Goal: Transaction & Acquisition: Purchase product/service

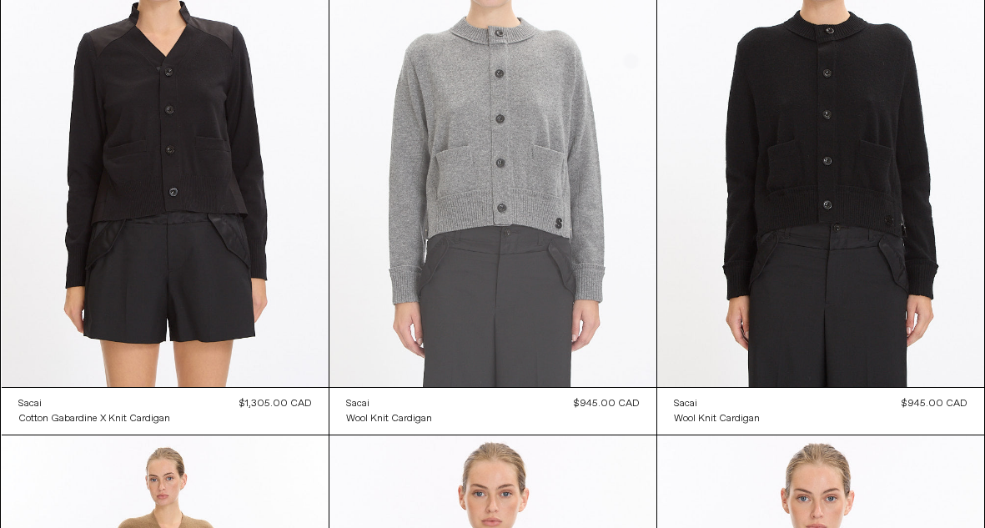
scroll to position [6131, 0]
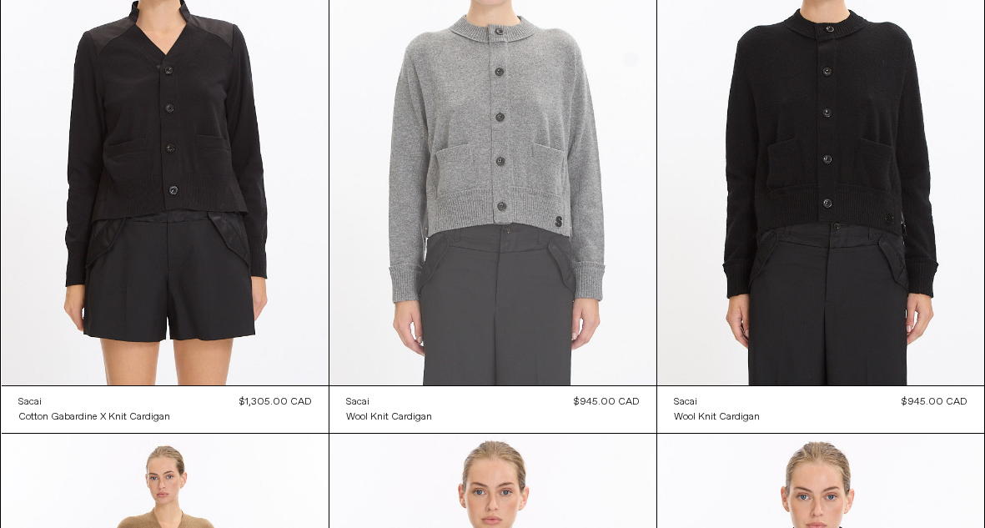
click at [515, 123] on at bounding box center [493, 140] width 327 height 491
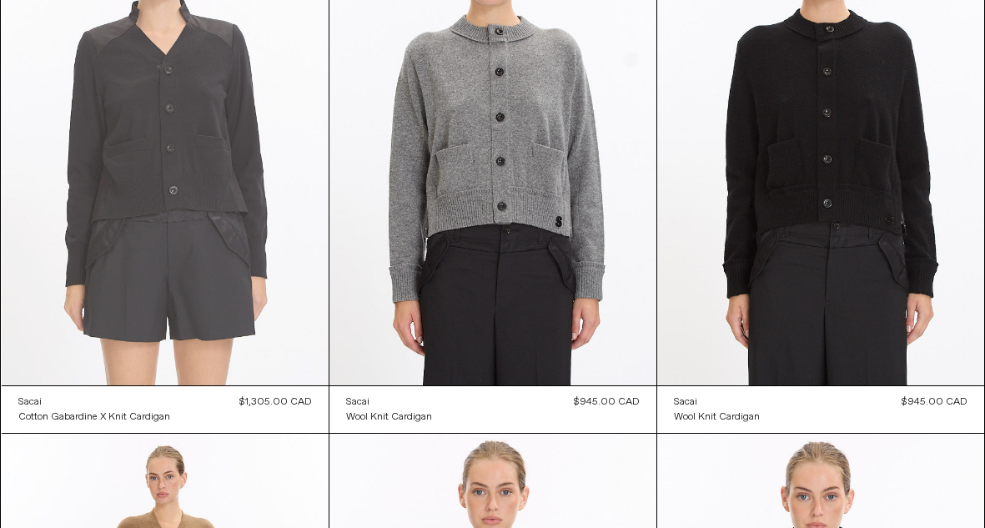
click at [235, 209] on at bounding box center [165, 140] width 327 height 491
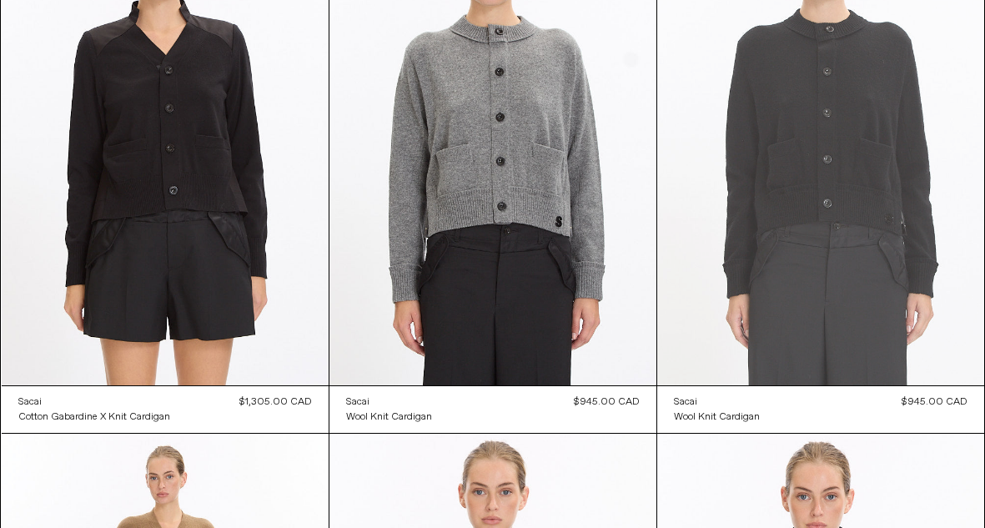
click at [824, 174] on at bounding box center [820, 140] width 327 height 491
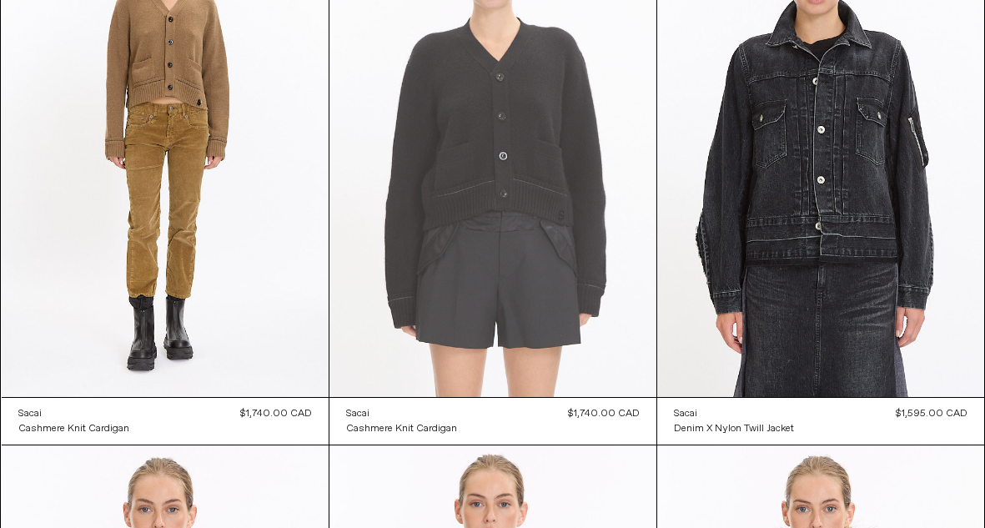
scroll to position [6662, 0]
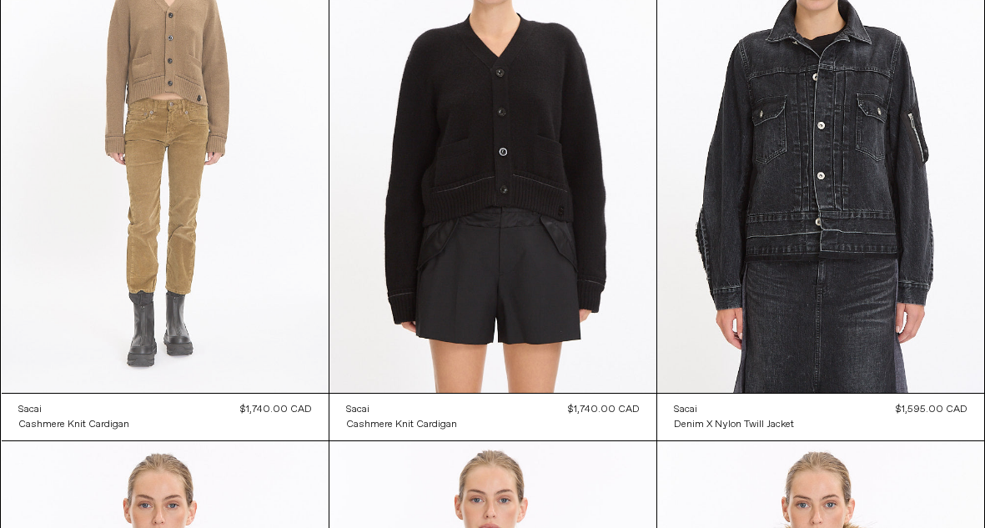
click at [207, 177] on at bounding box center [165, 147] width 327 height 491
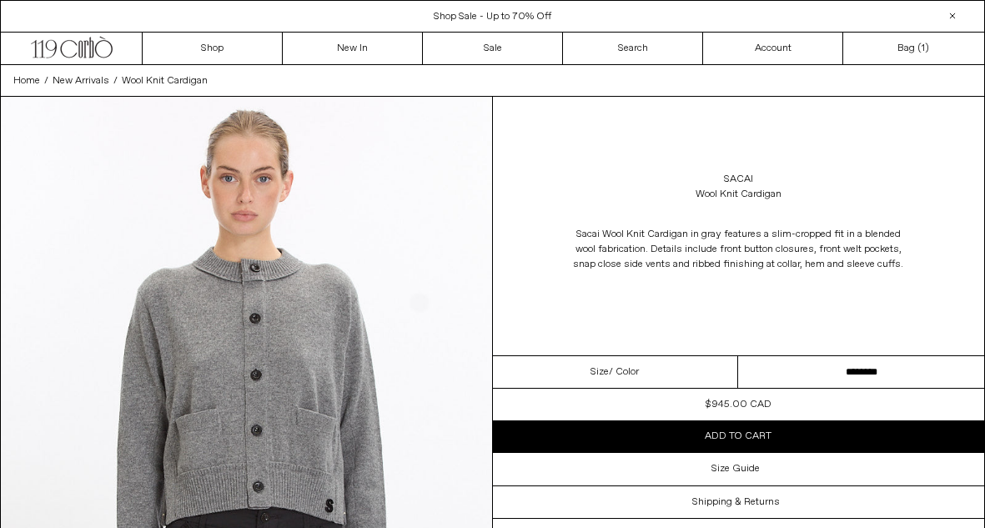
click at [789, 367] on select "******** ******** ********" at bounding box center [861, 372] width 246 height 33
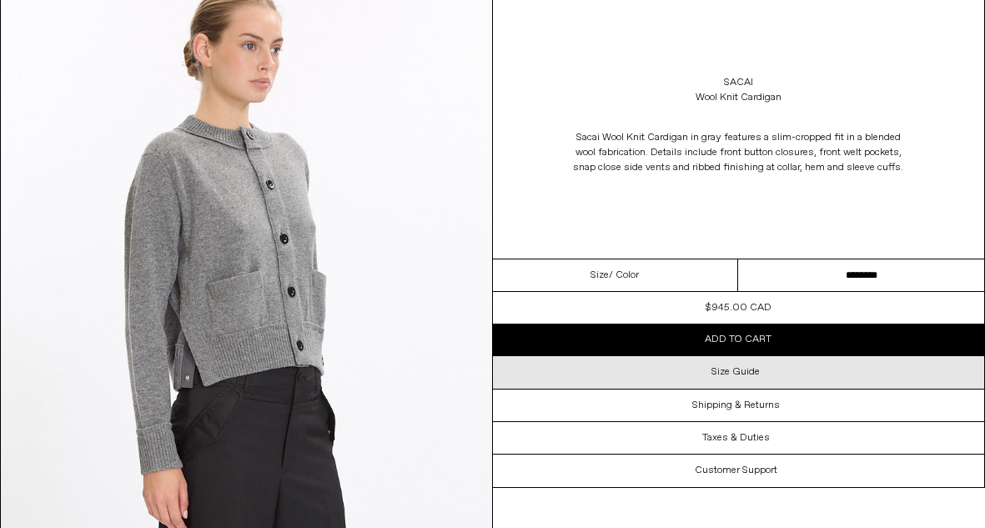
scroll to position [735, 0]
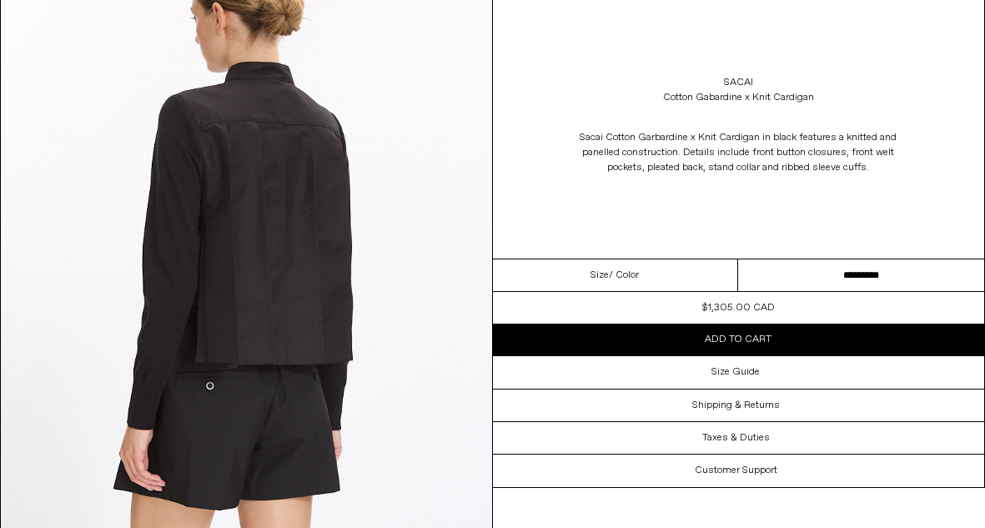
scroll to position [1391, 0]
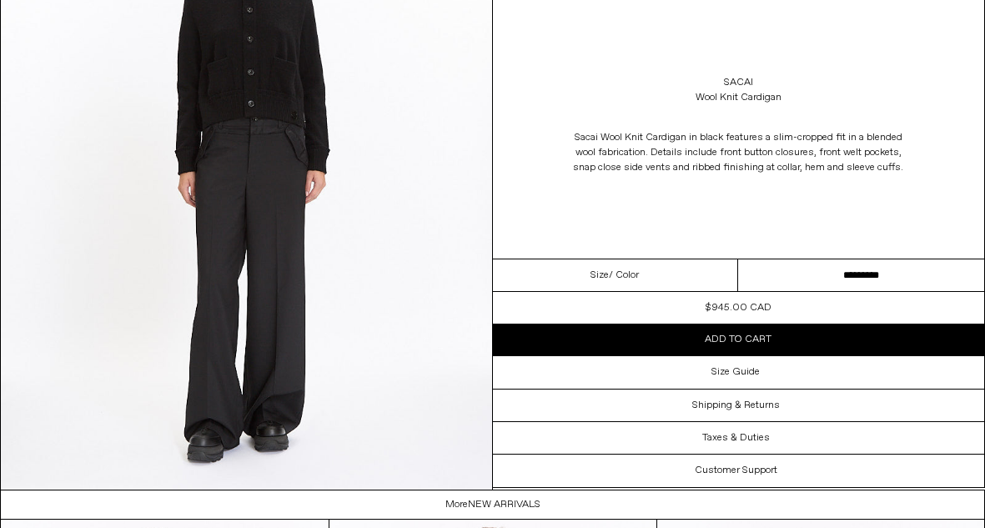
scroll to position [2066, 0]
